Goal: Transaction & Acquisition: Book appointment/travel/reservation

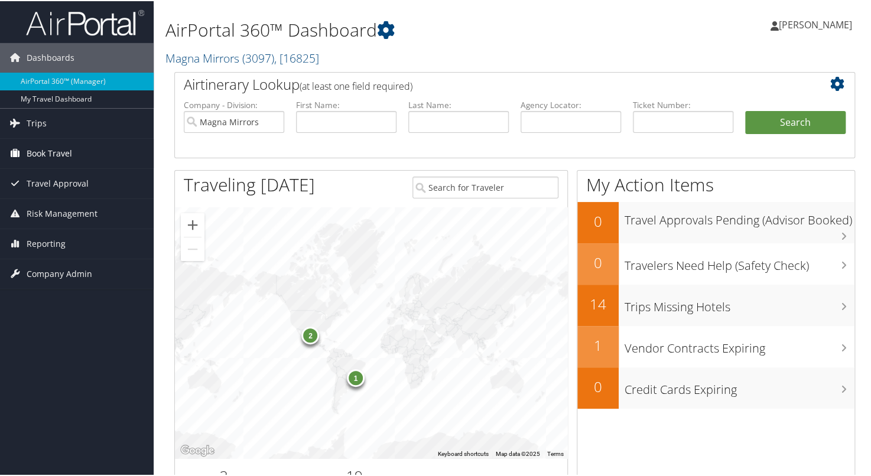
click at [58, 156] on span "Book Travel" at bounding box center [49, 153] width 45 height 30
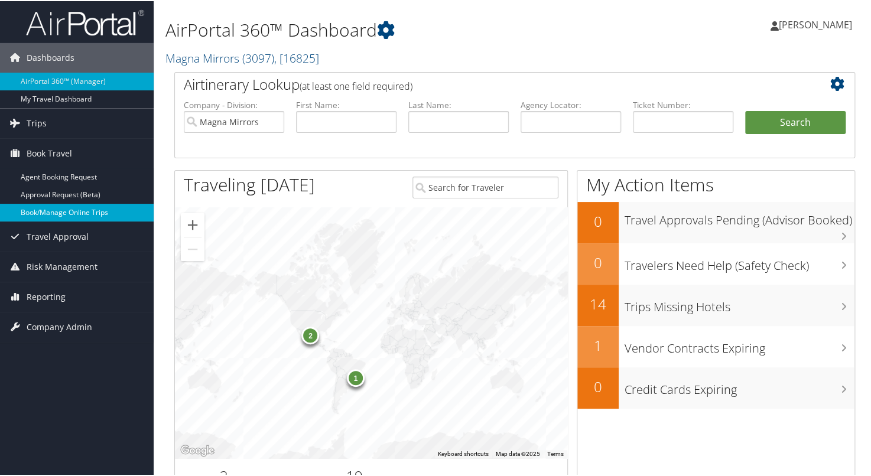
click at [105, 211] on link "Book/Manage Online Trips" at bounding box center [77, 212] width 154 height 18
